Goal: Information Seeking & Learning: Learn about a topic

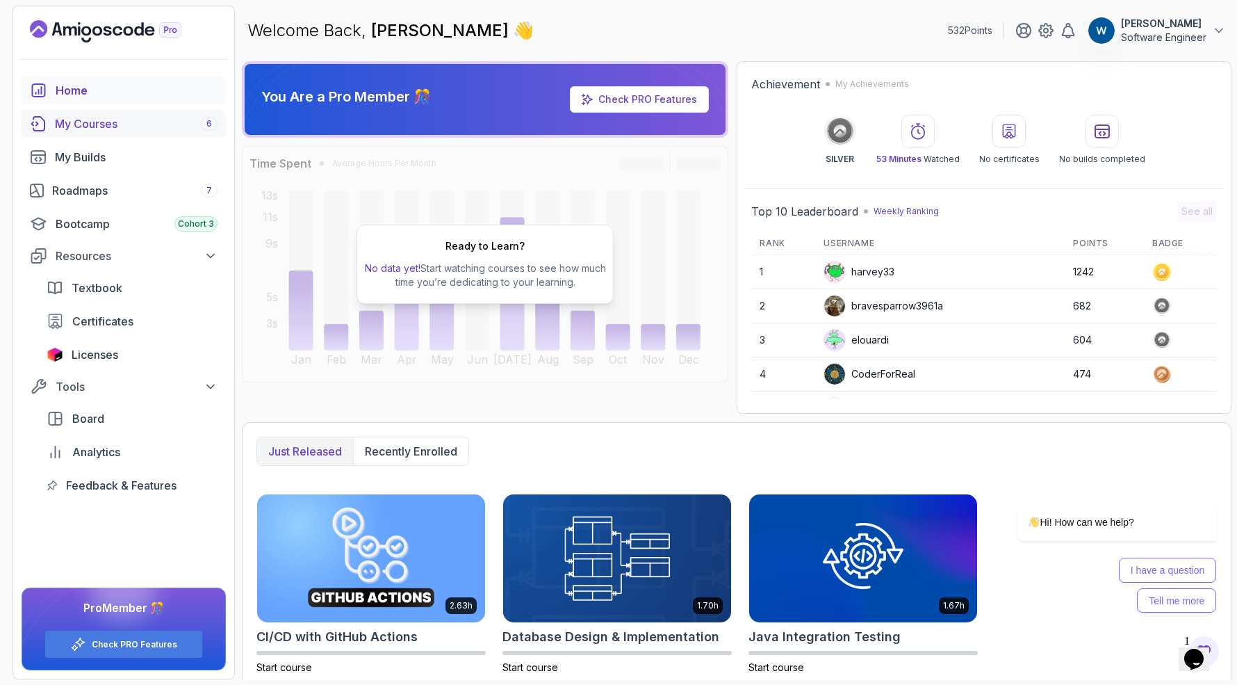
click at [156, 120] on div "My Courses 6" at bounding box center [136, 123] width 163 height 17
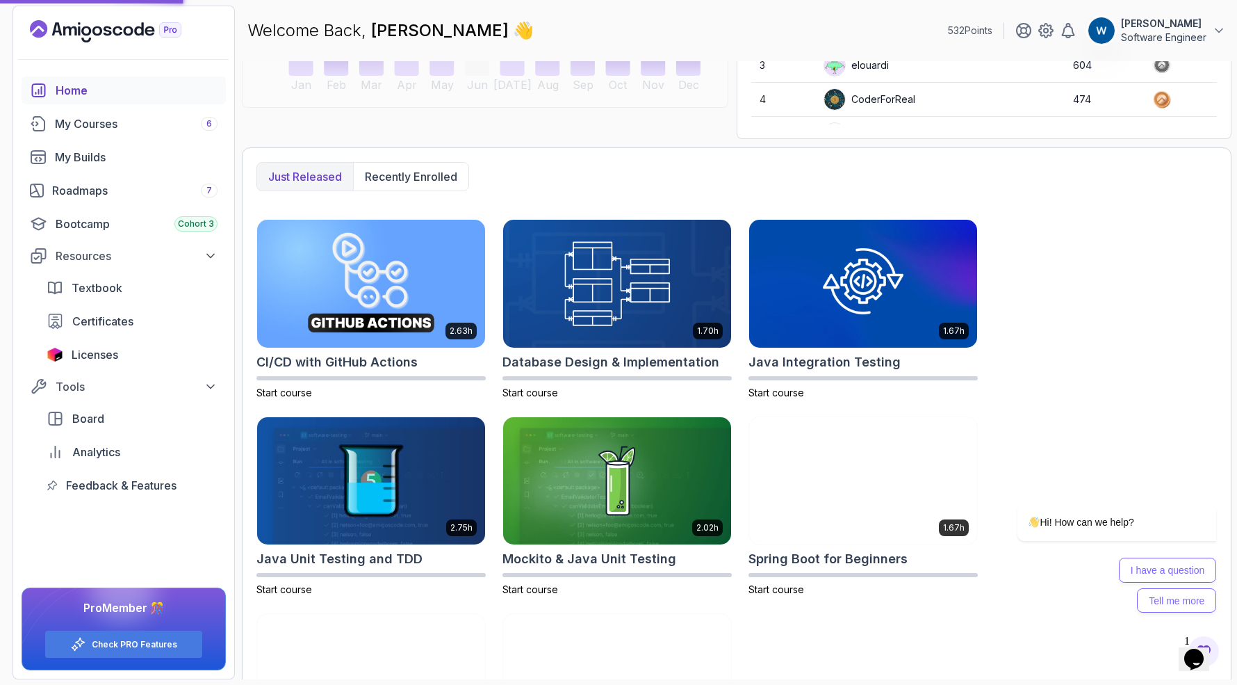
scroll to position [275, 0]
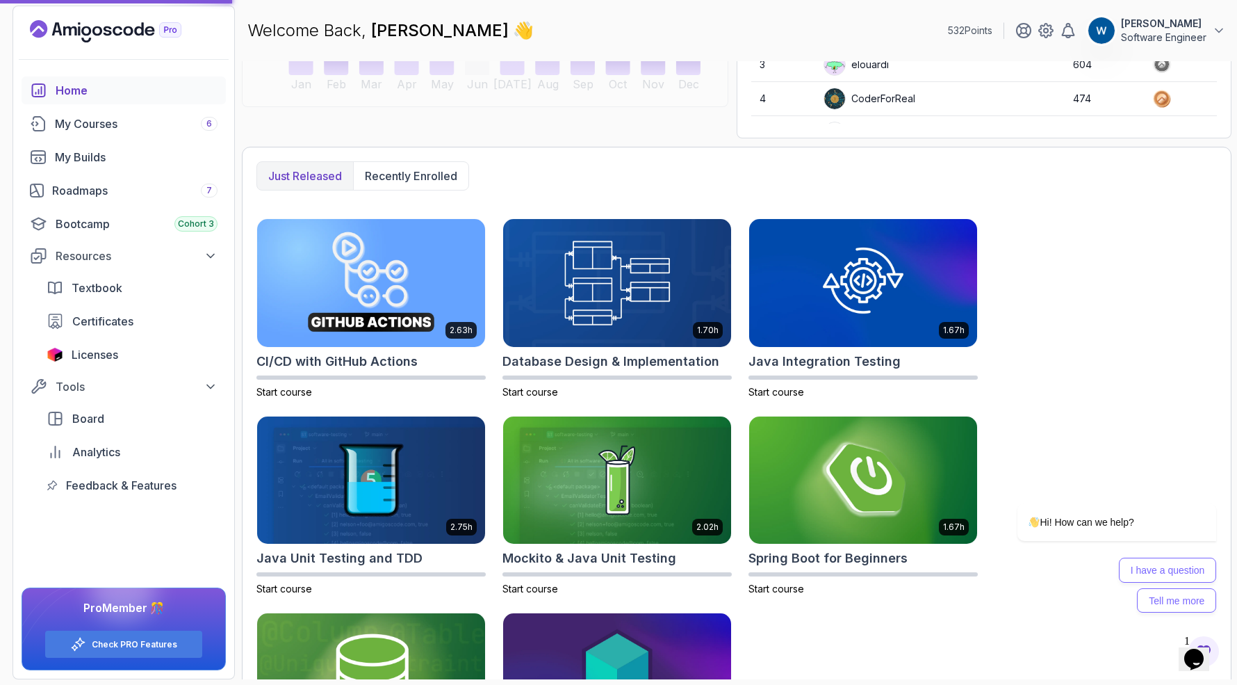
click at [105, 88] on div "Home" at bounding box center [137, 90] width 162 height 17
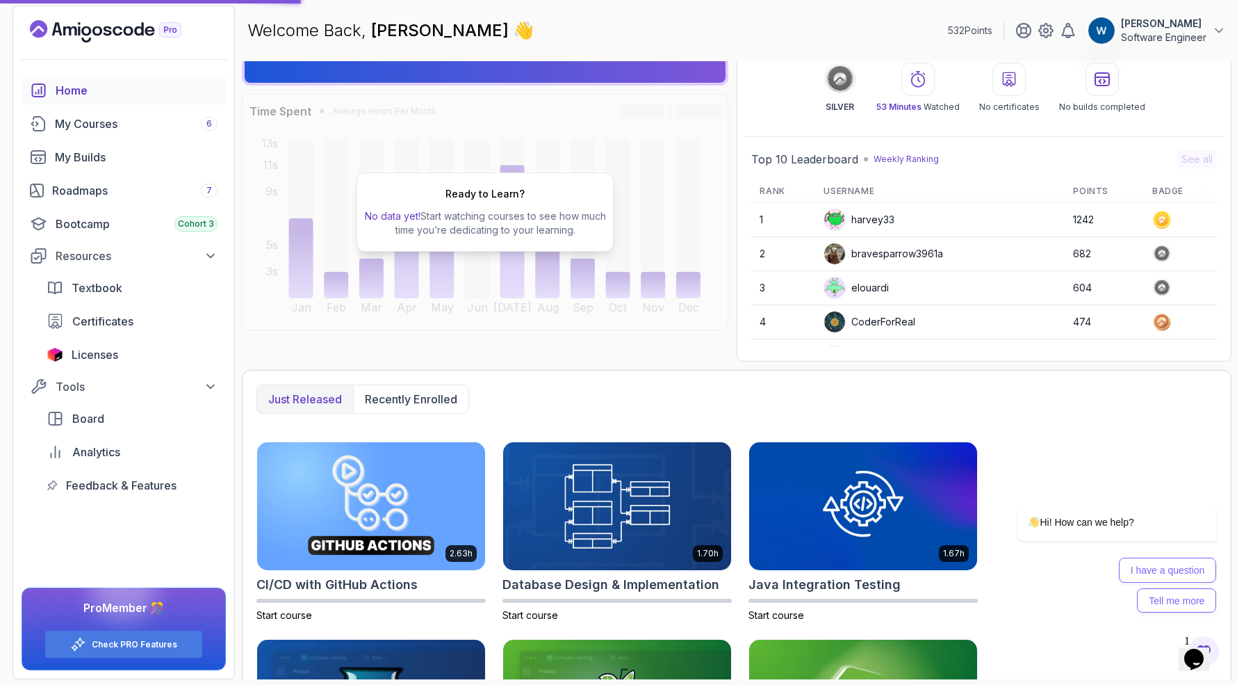
scroll to position [0, 0]
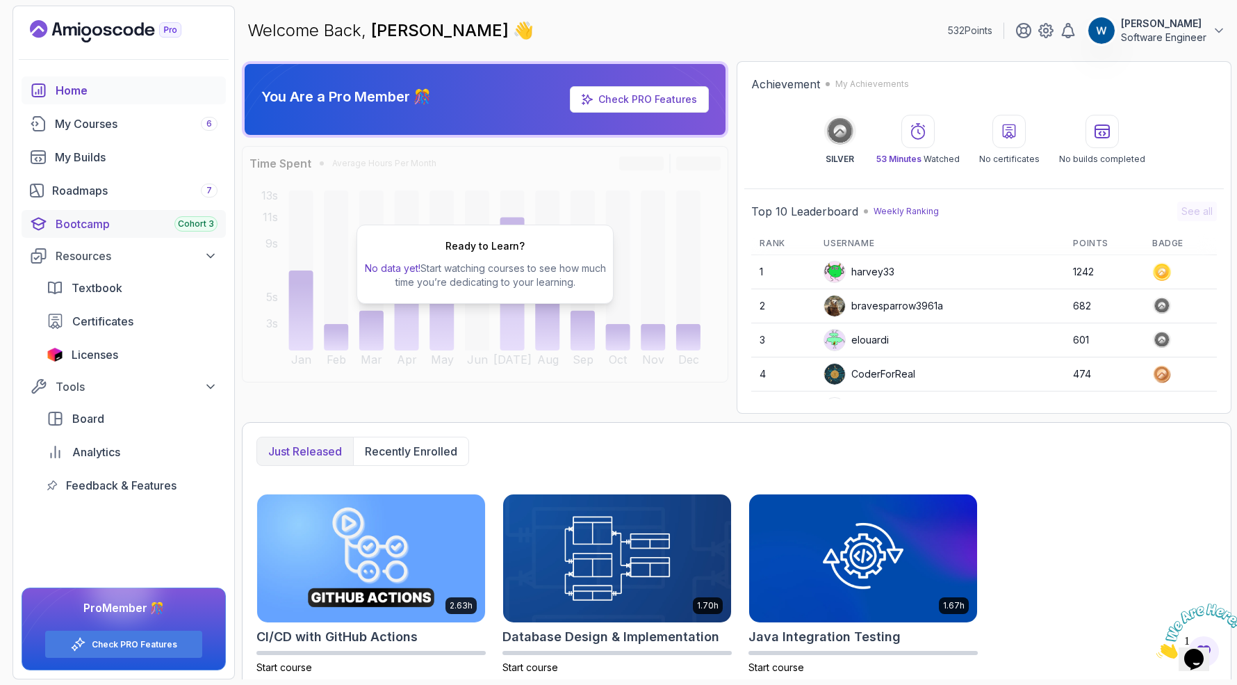
click at [105, 225] on div "Bootcamp Cohort 3" at bounding box center [137, 223] width 162 height 17
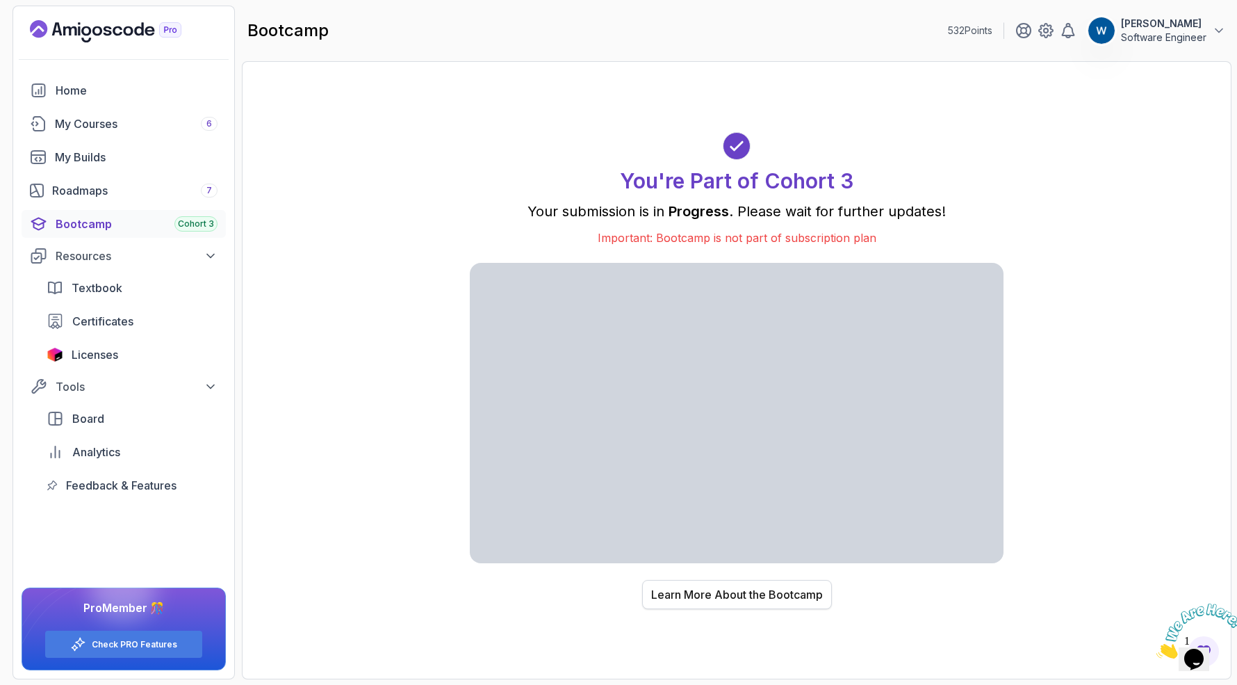
click at [706, 595] on div "Learn More About the Bootcamp" at bounding box center [737, 594] width 172 height 17
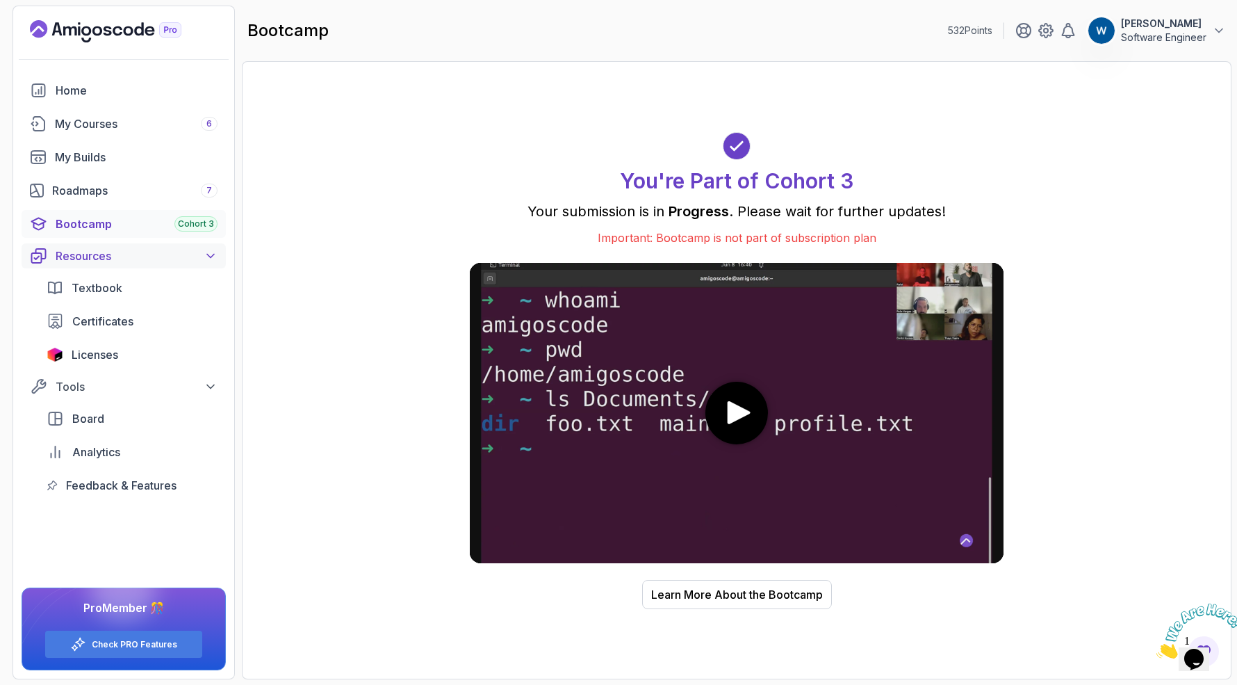
click at [104, 256] on div "Resources" at bounding box center [137, 255] width 162 height 17
click at [104, 290] on div "Tools" at bounding box center [137, 286] width 162 height 17
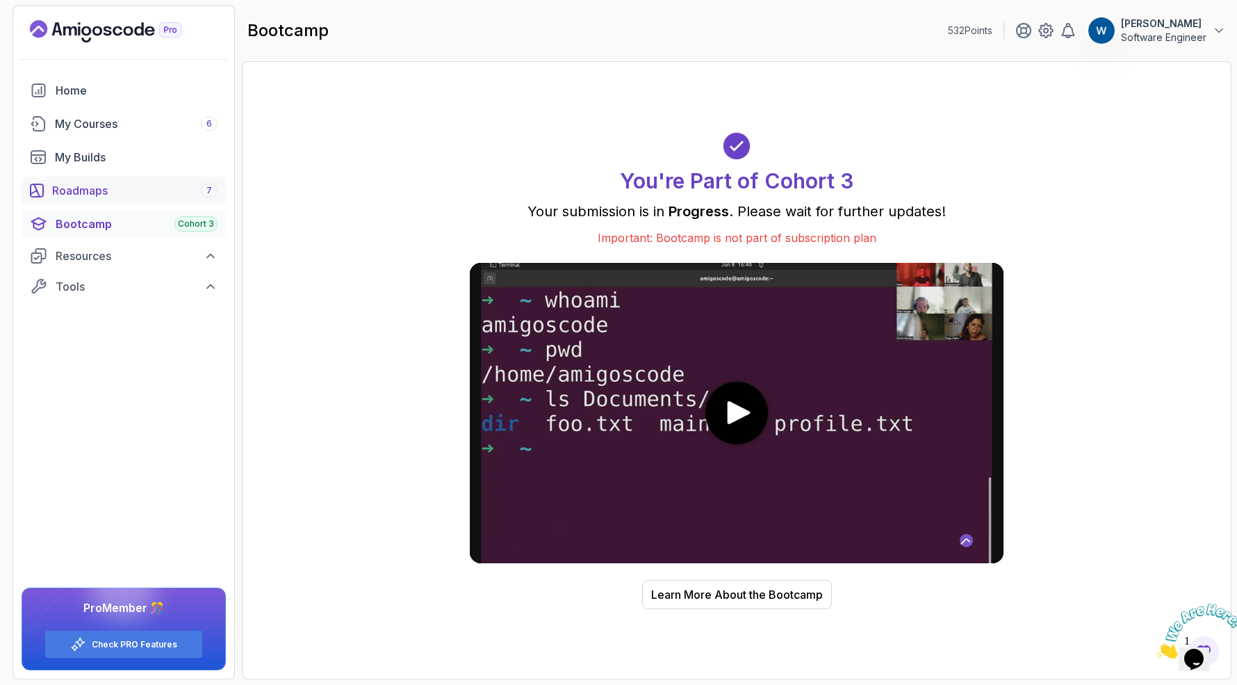
click at [131, 193] on div "Roadmaps 7" at bounding box center [134, 190] width 165 height 17
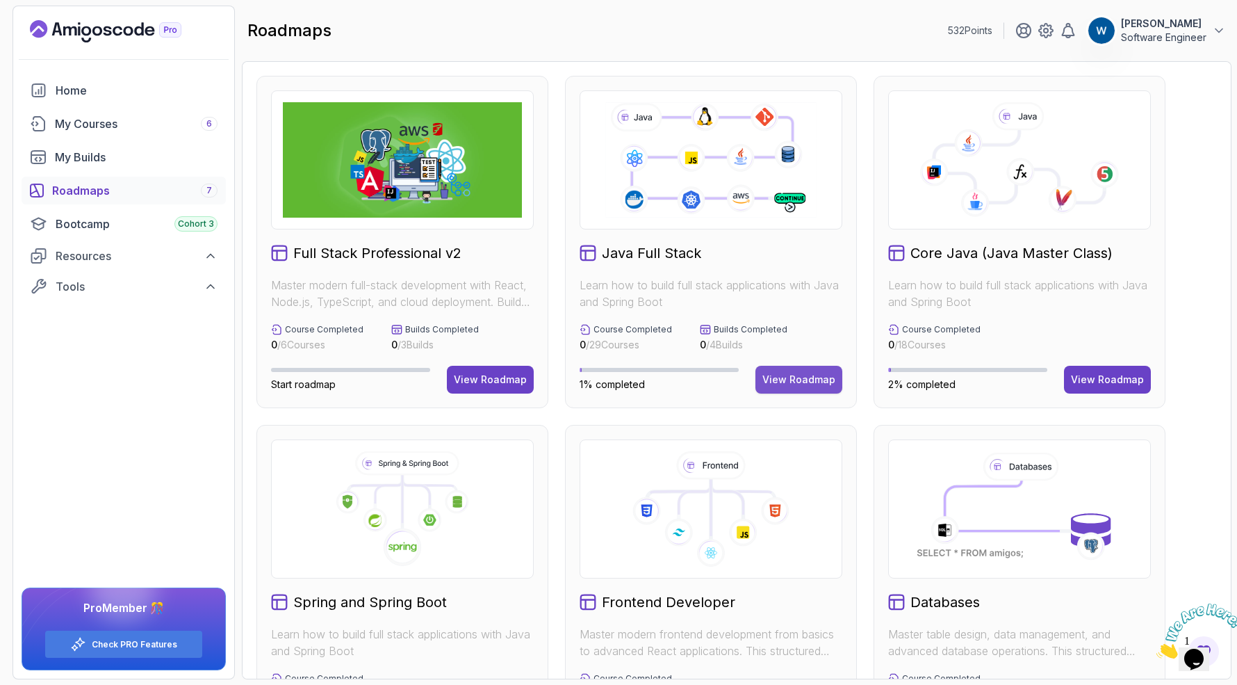
click at [800, 387] on button "View Roadmap" at bounding box center [799, 380] width 87 height 28
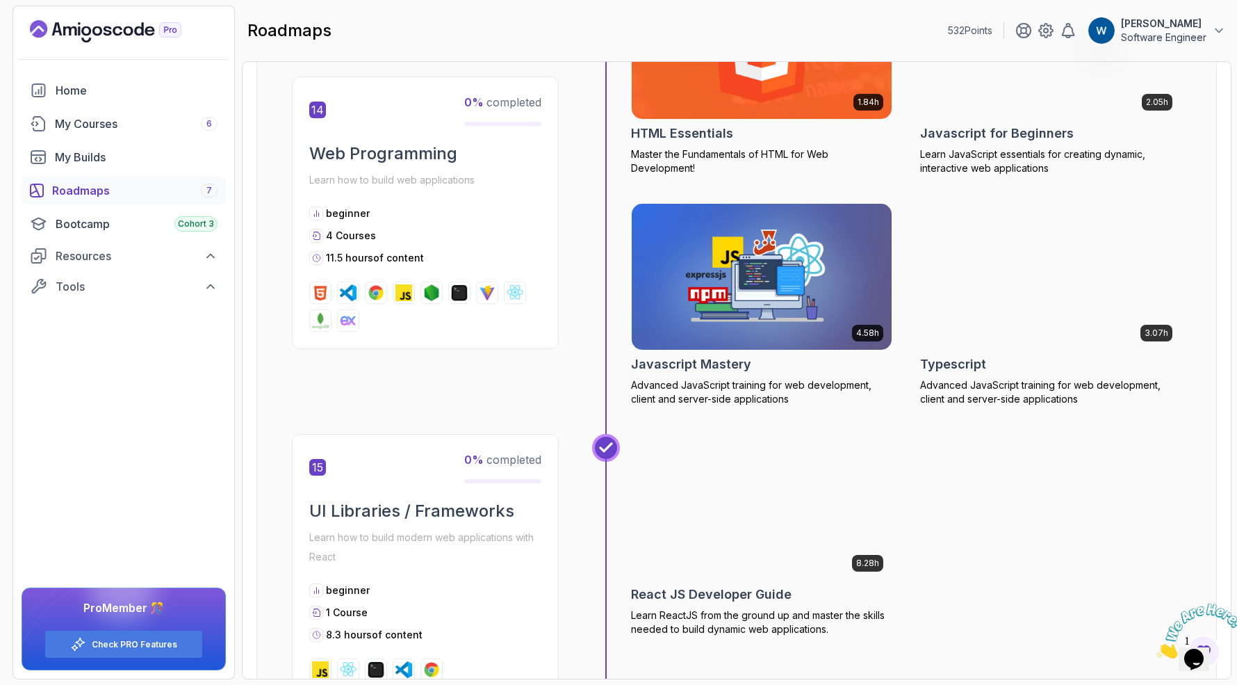
scroll to position [5011, 0]
